Goal: Find specific page/section: Find specific page/section

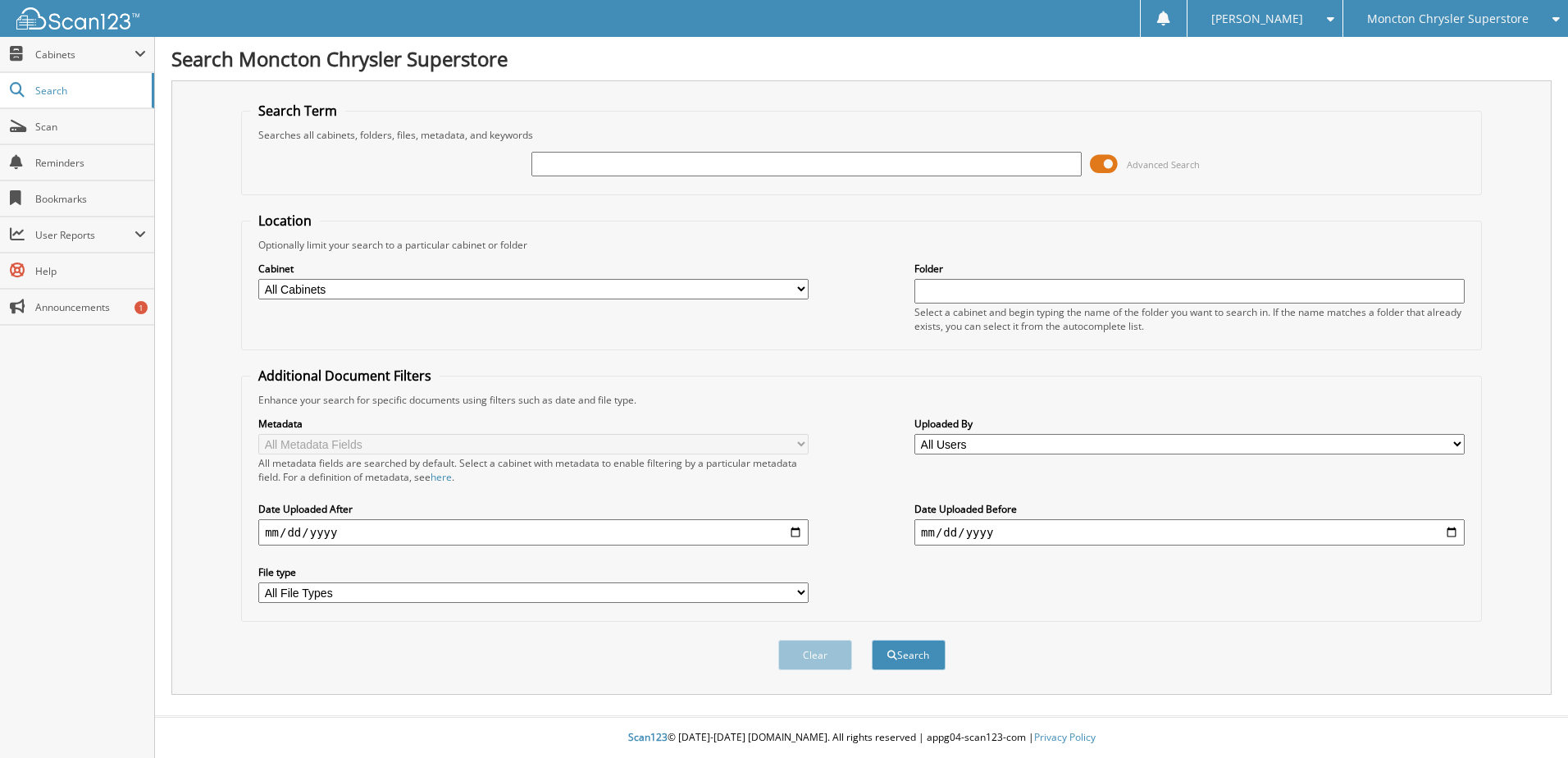
click at [613, 160] on input "text" at bounding box center [807, 163] width 551 height 25
type input "504385"
click at [1090, 166] on span at bounding box center [1104, 163] width 28 height 25
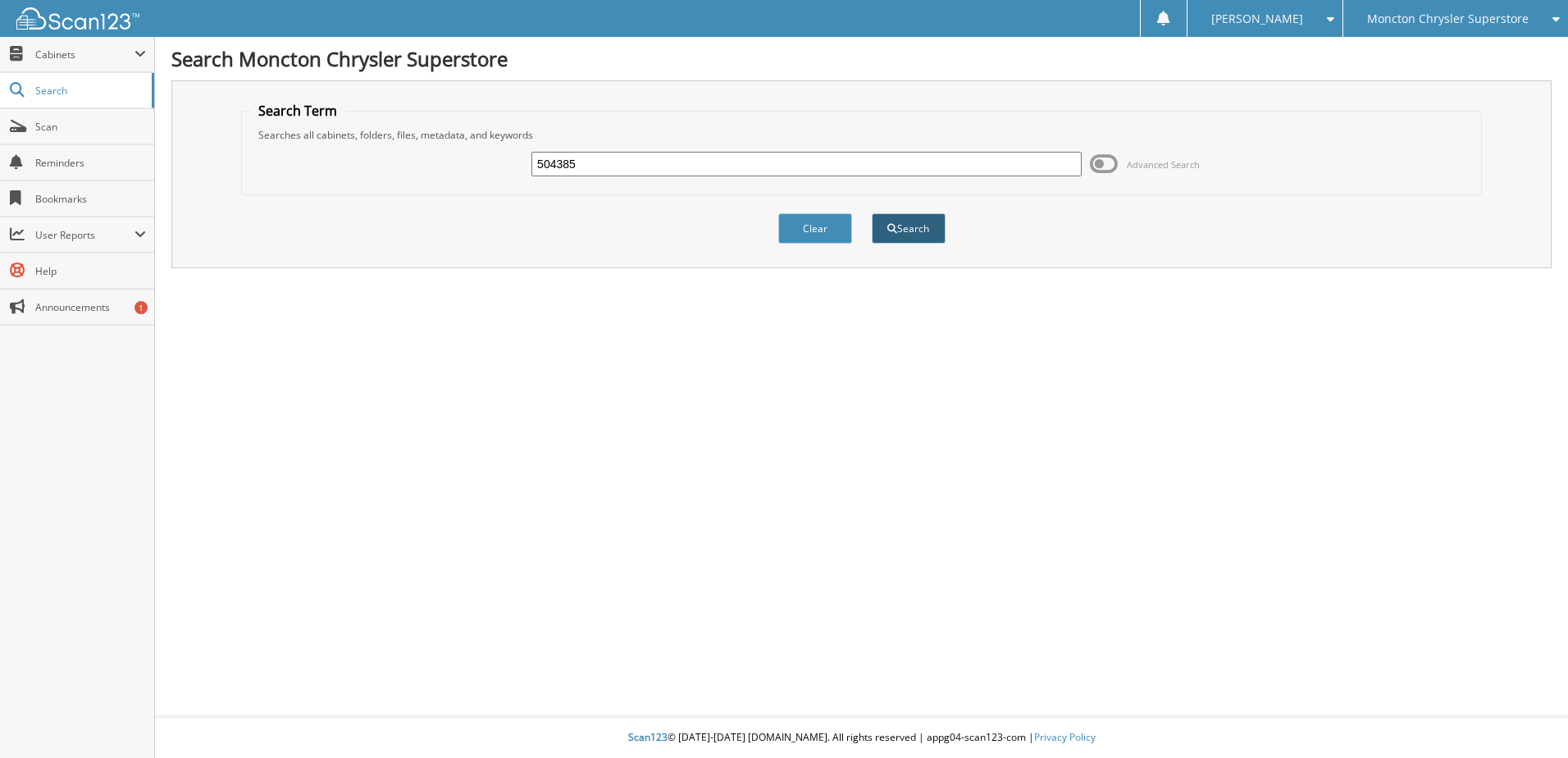
click at [900, 230] on button "Search" at bounding box center [908, 228] width 74 height 30
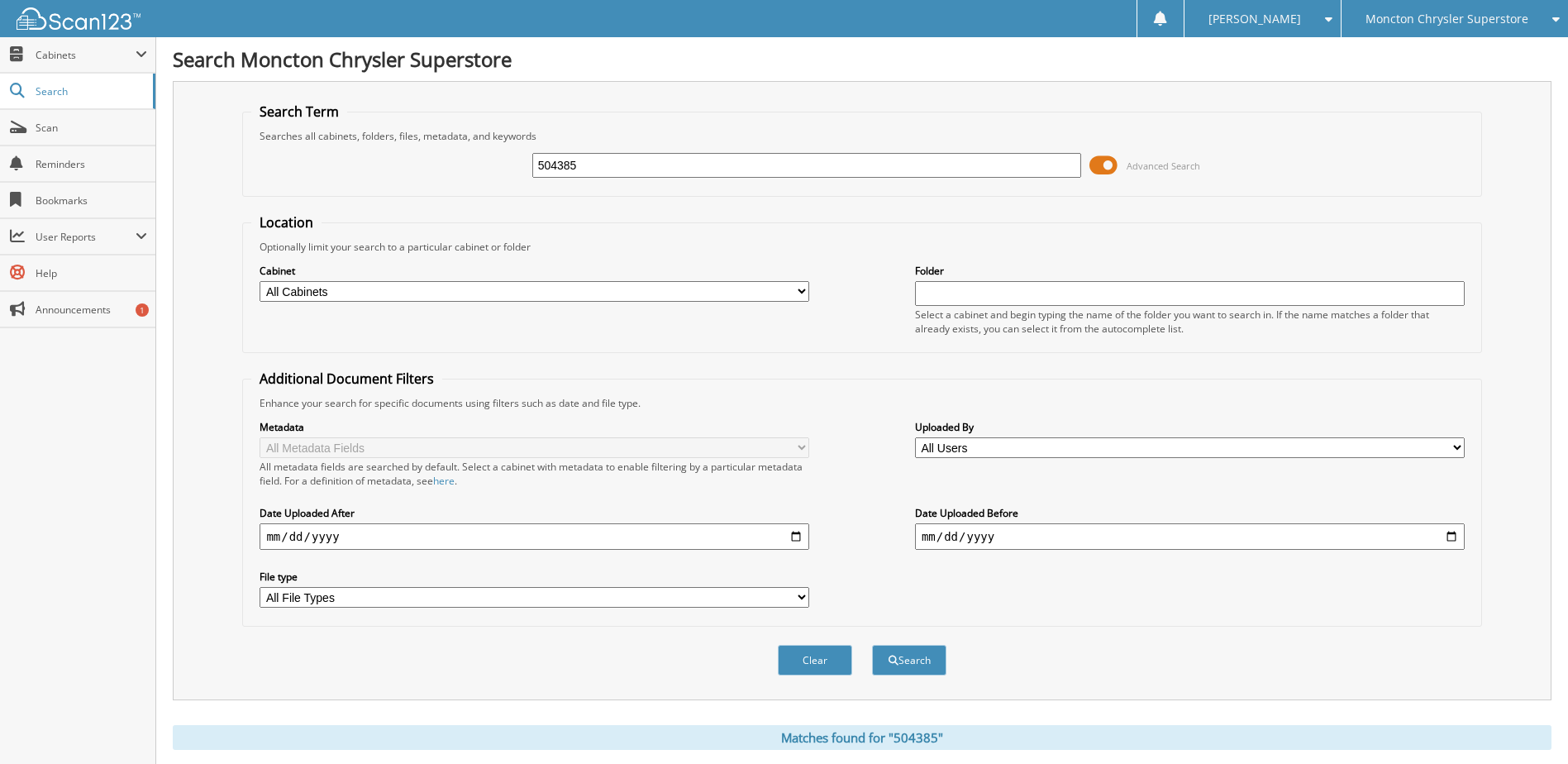
drag, startPoint x: 1109, startPoint y: 163, endPoint x: 1089, endPoint y: 164, distance: 20.0
click at [1086, 165] on div "504385 Advanced Search" at bounding box center [862, 164] width 1220 height 45
click at [1092, 164] on span at bounding box center [1103, 164] width 28 height 25
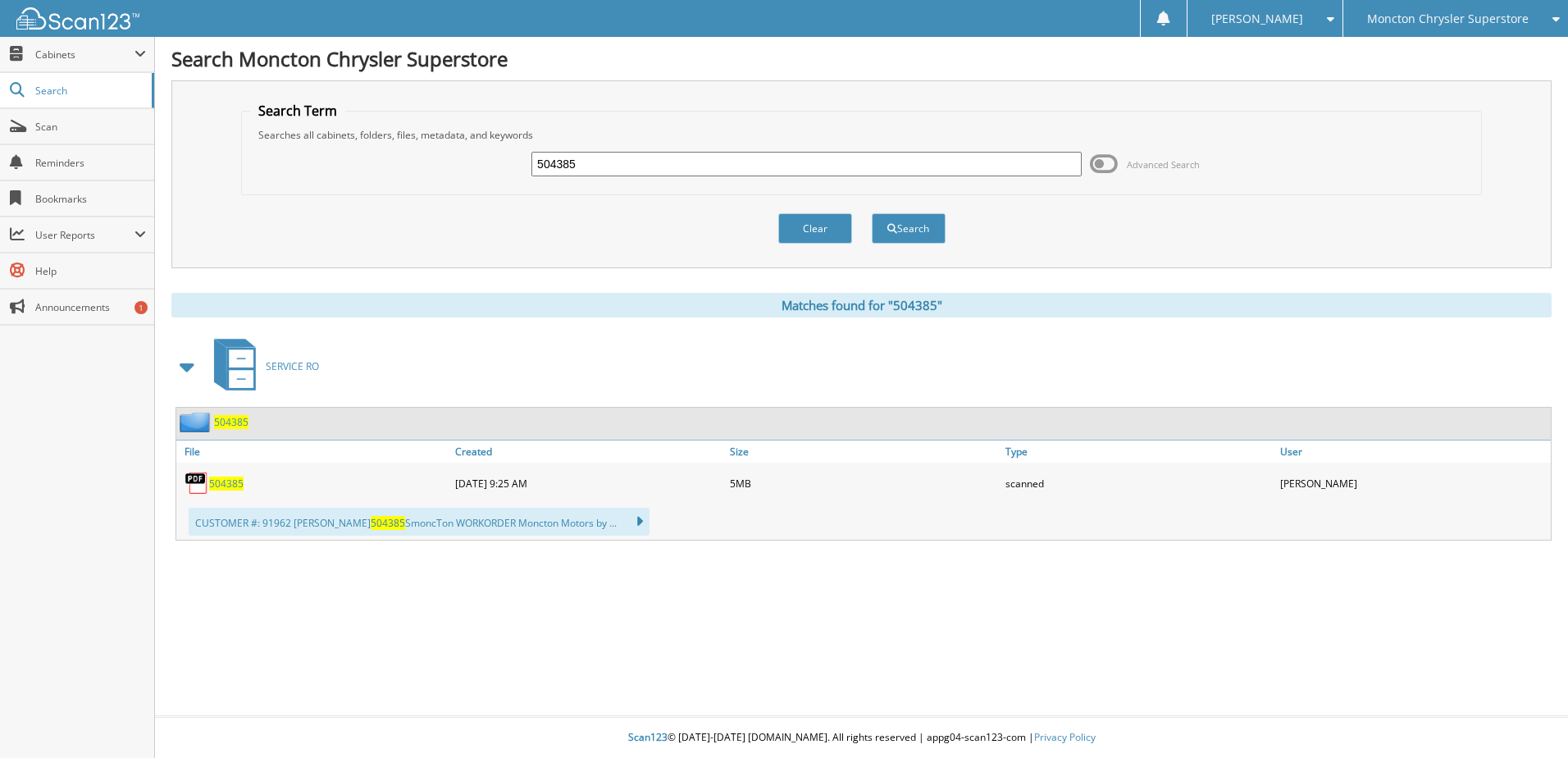
click at [220, 485] on span "504385" at bounding box center [226, 484] width 34 height 14
